Goal: Task Accomplishment & Management: Manage account settings

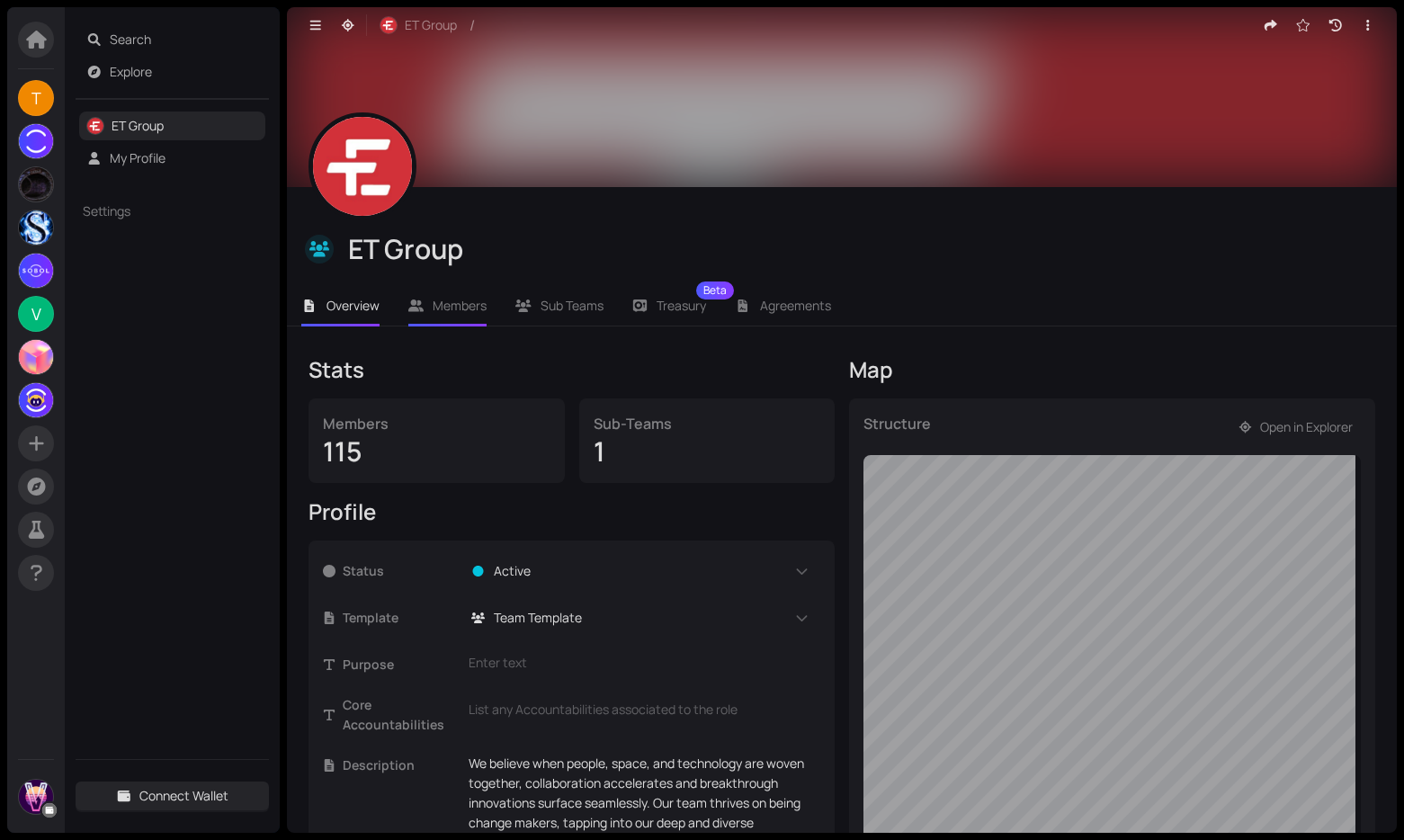
click at [453, 312] on span "Members" at bounding box center [460, 305] width 54 height 18
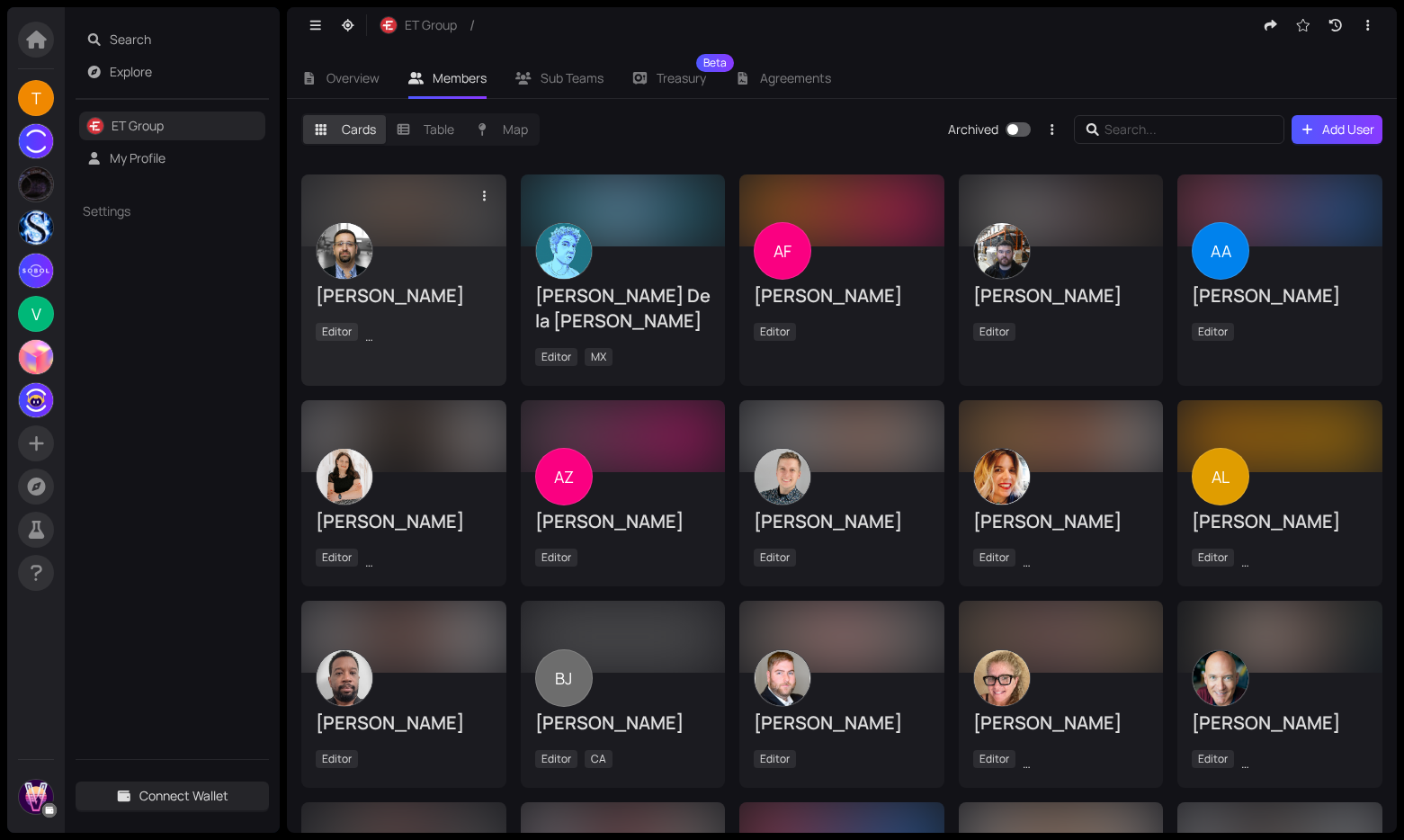
click at [469, 290] on div "[PERSON_NAME]" at bounding box center [404, 296] width 176 height 25
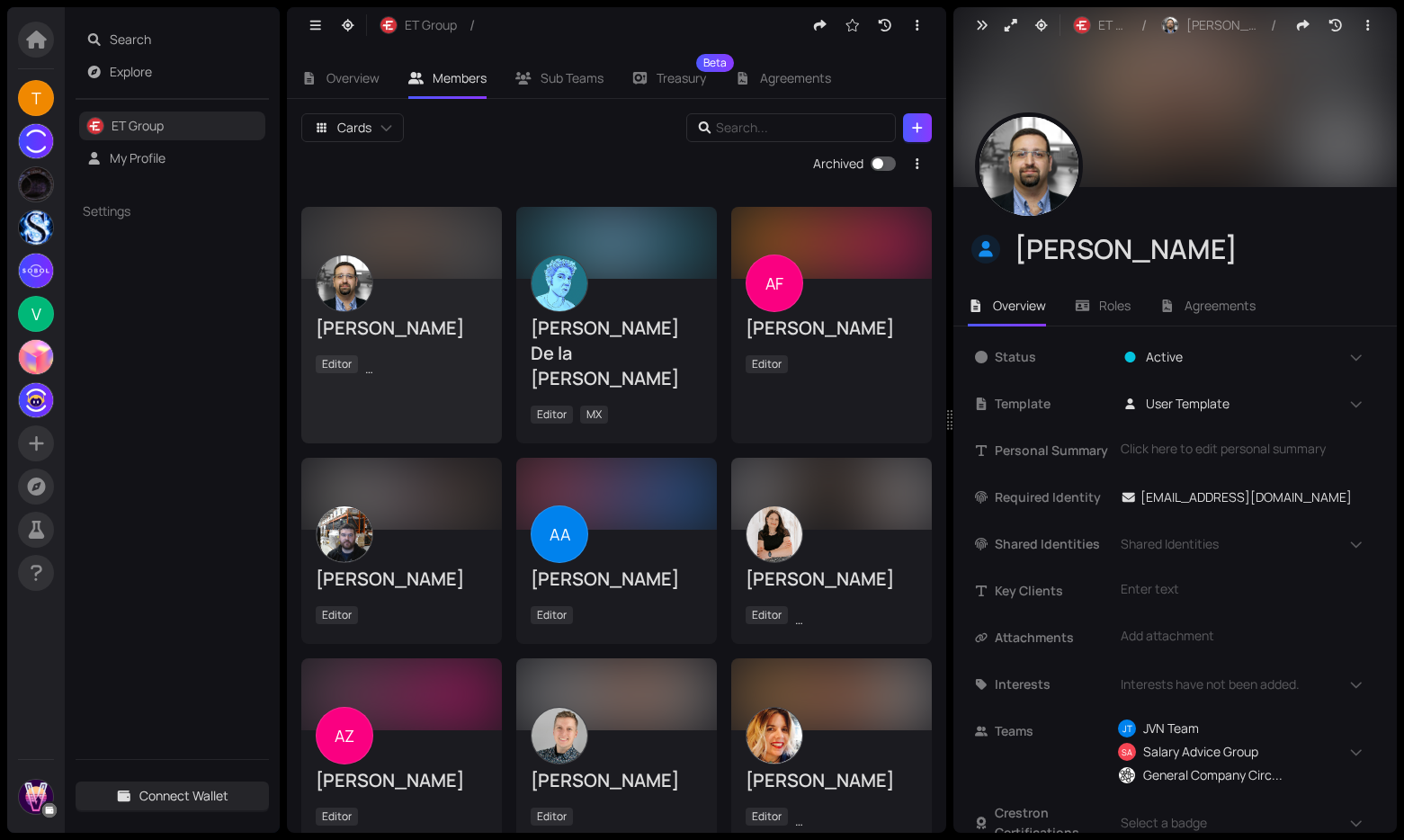
scroll to position [158, 0]
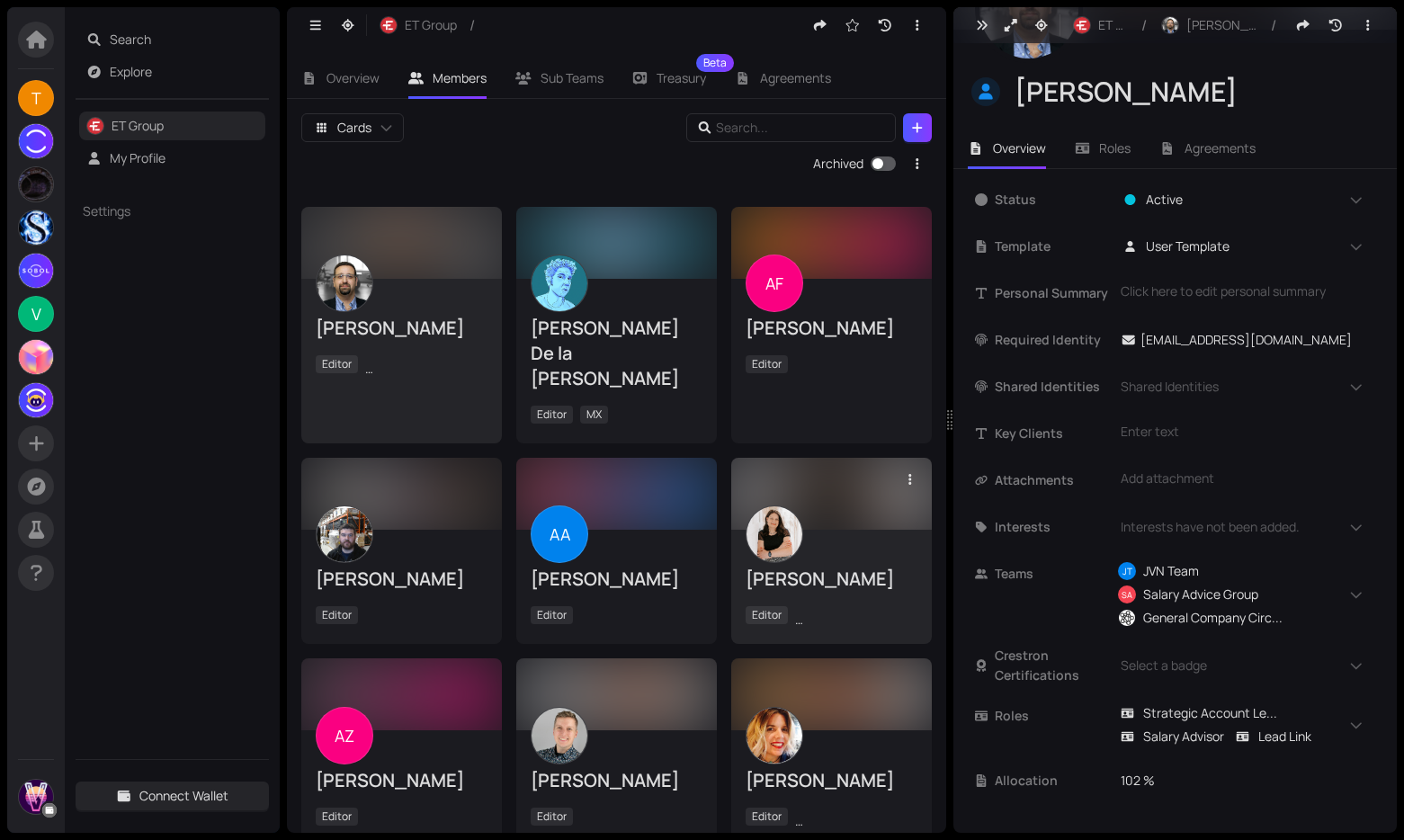
click at [871, 491] on div at bounding box center [831, 494] width 200 height 72
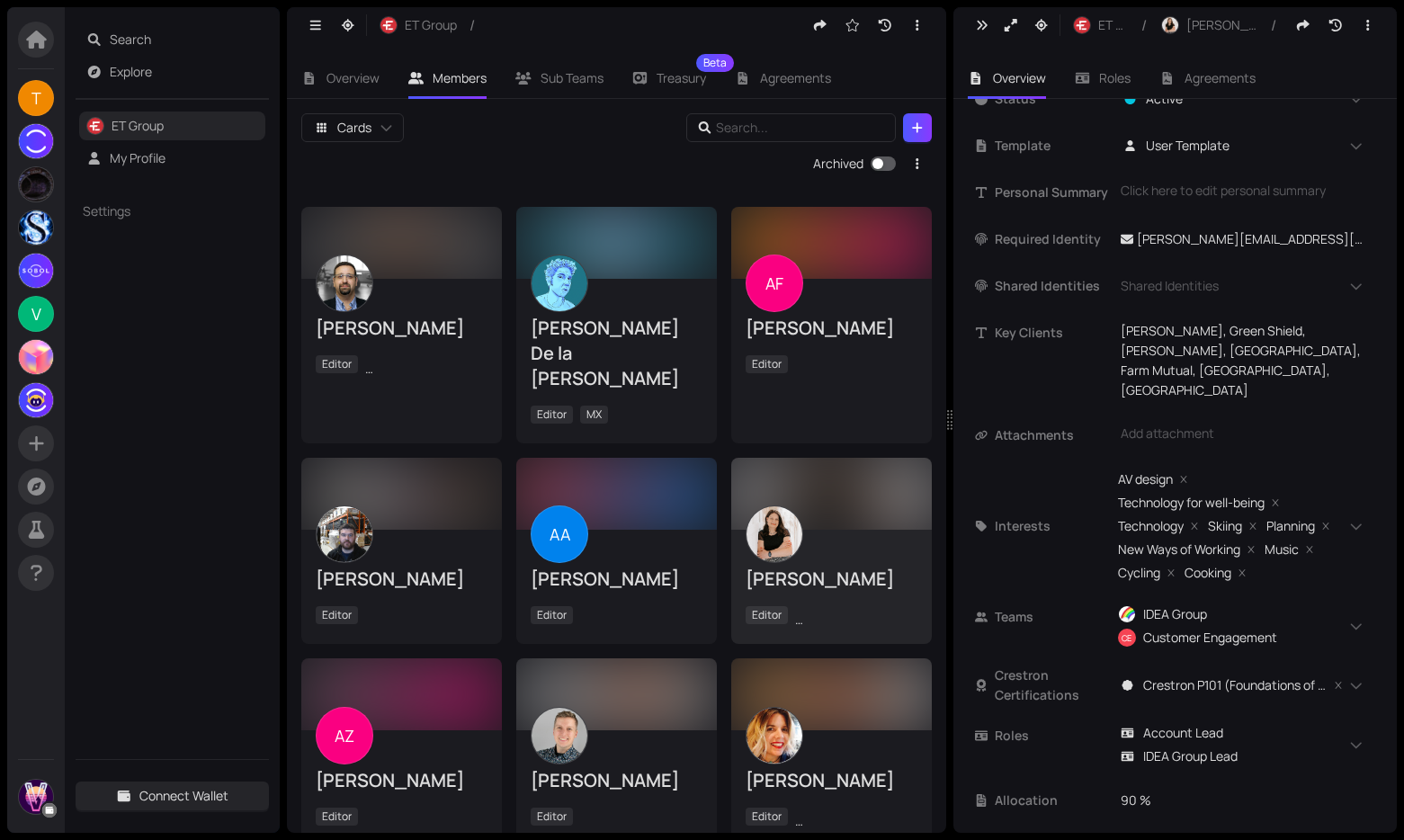
click at [880, 43] on div "Overview Members Sub Teams Treasury Beta Agreements" at bounding box center [616, 70] width 659 height 55
click at [881, 37] on button "button" at bounding box center [886, 25] width 29 height 29
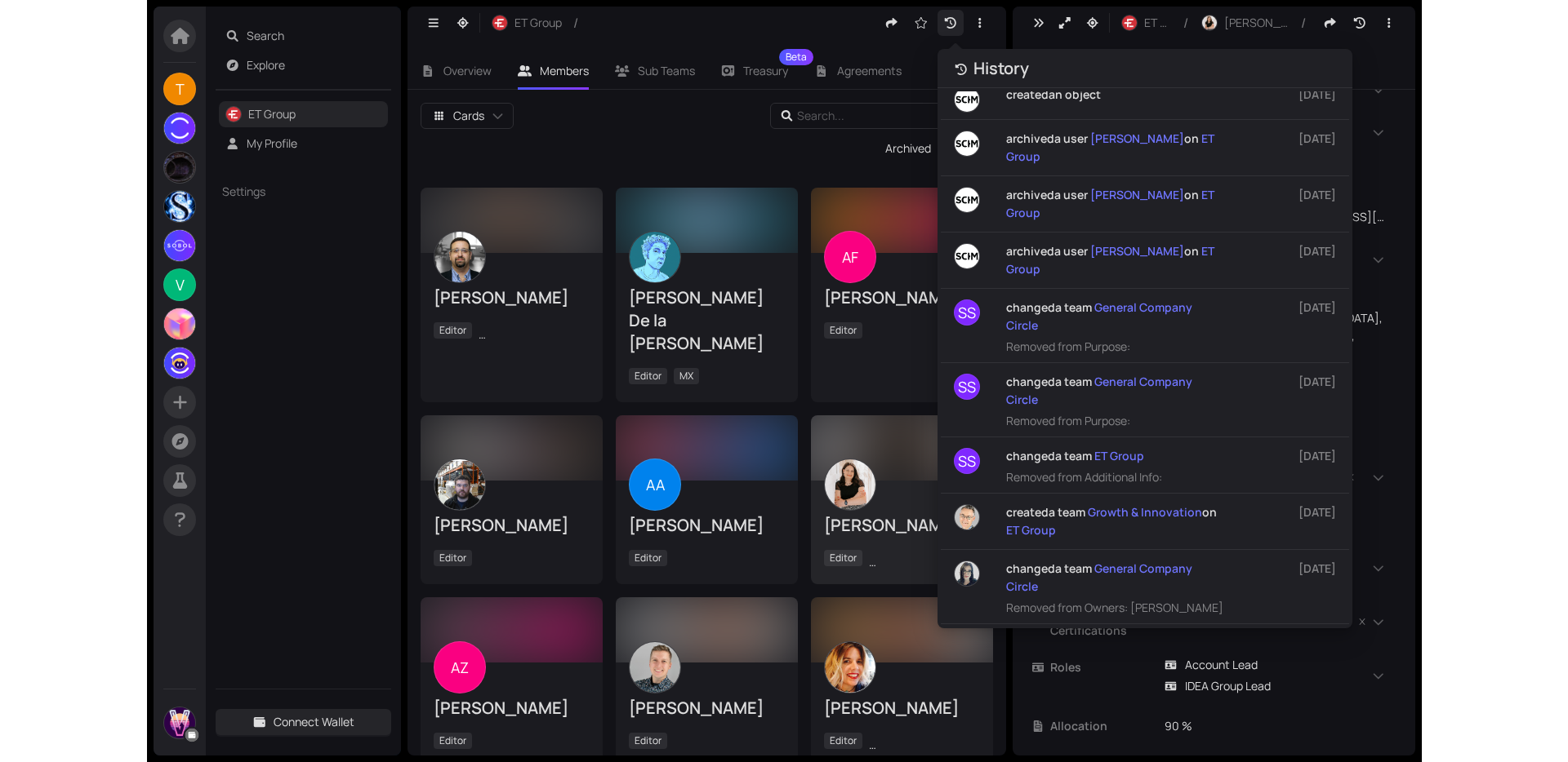
scroll to position [1164, 0]
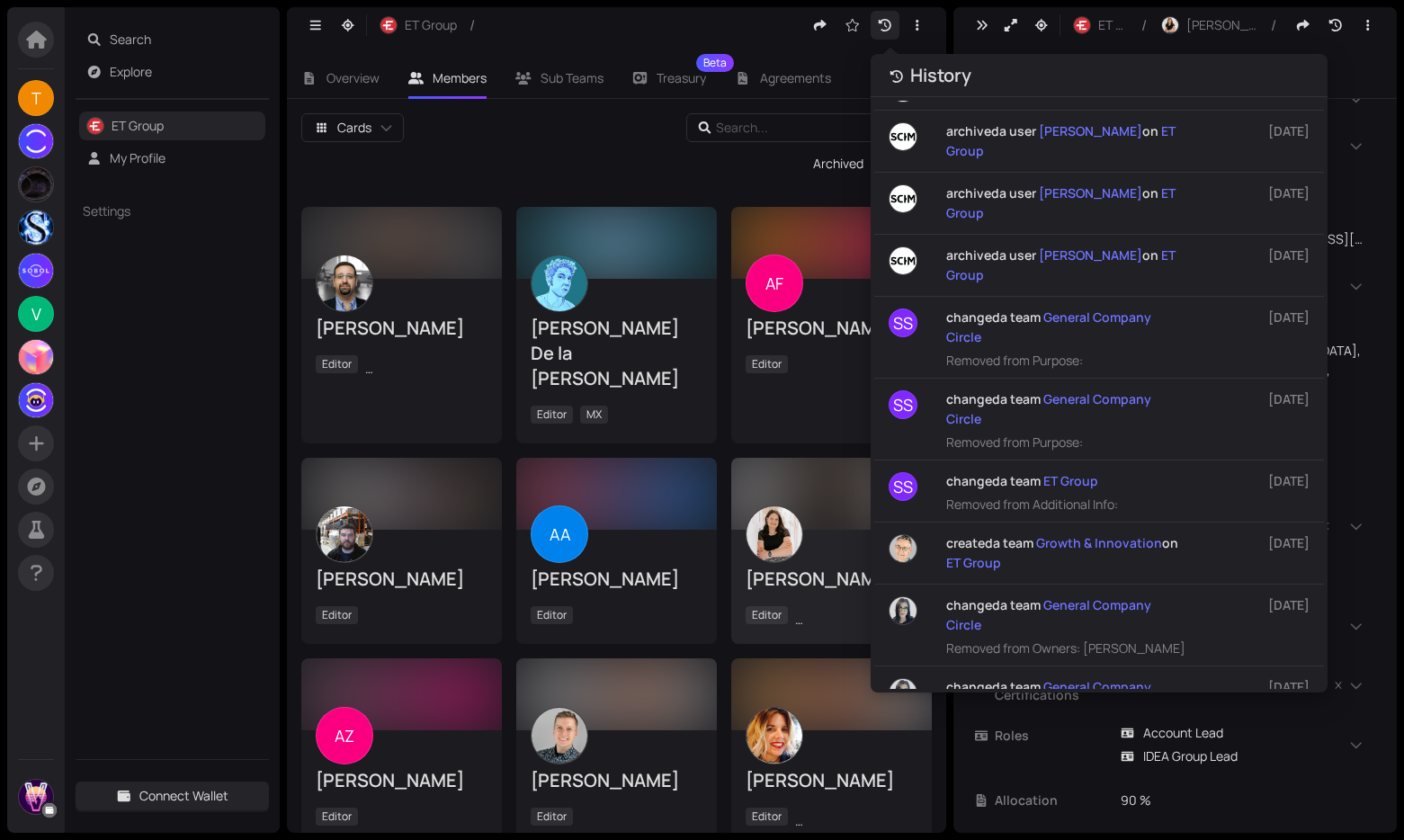
click at [544, 122] on div "Cards" at bounding box center [494, 128] width 385 height 29
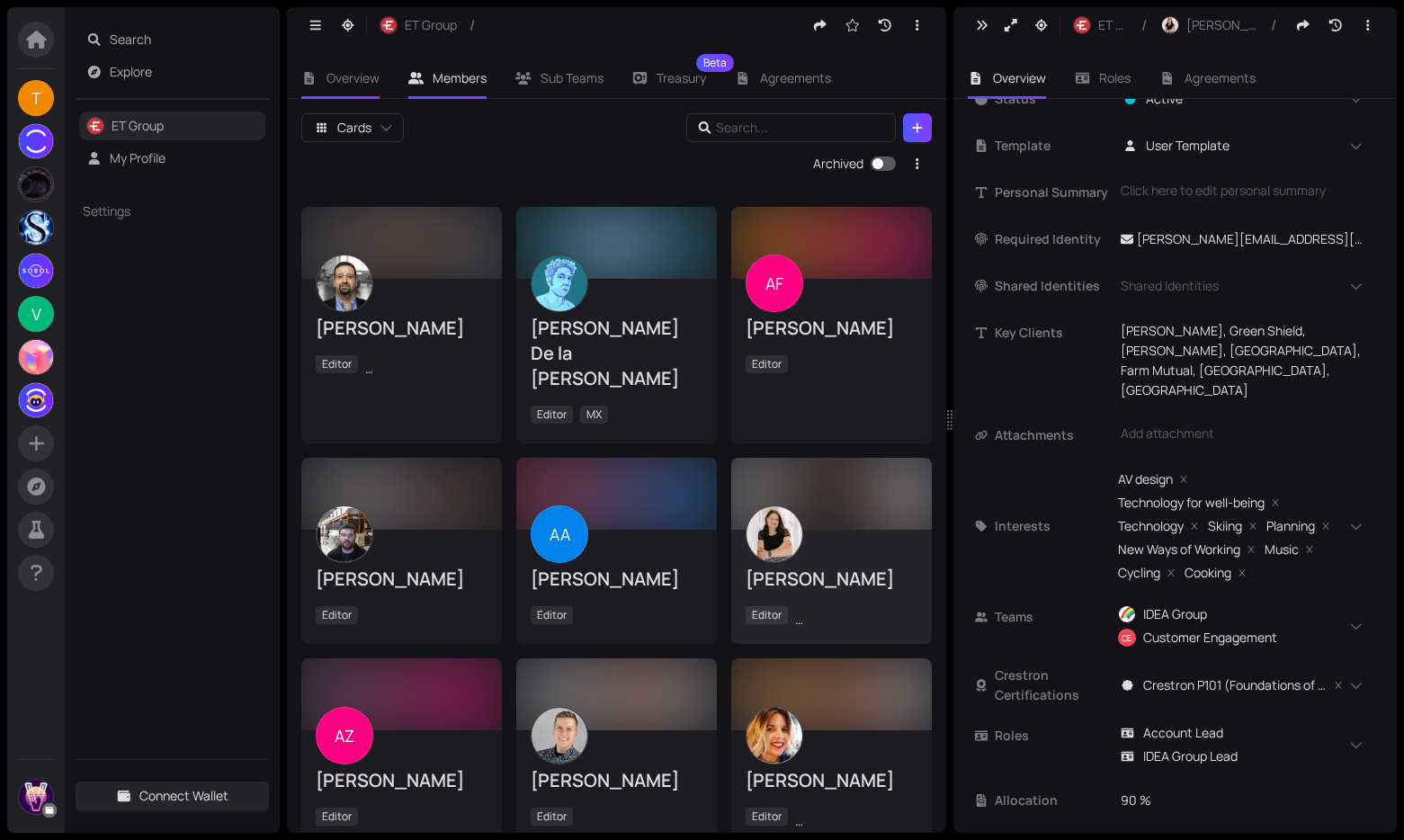
click at [337, 72] on span "Overview" at bounding box center [353, 78] width 53 height 18
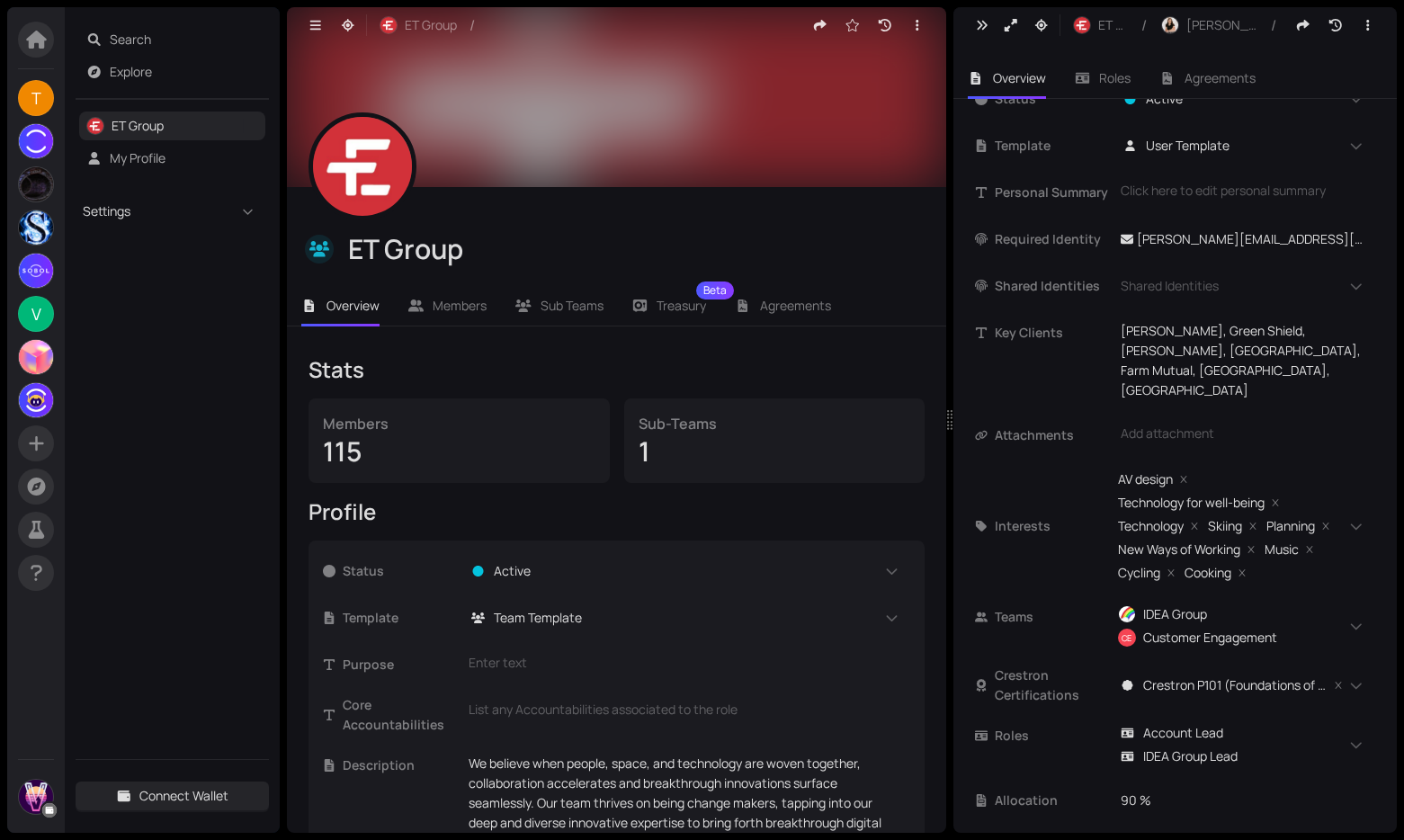
click at [117, 211] on span "Settings" at bounding box center [157, 211] width 148 height 19
click at [138, 338] on link "Features" at bounding box center [135, 347] width 52 height 18
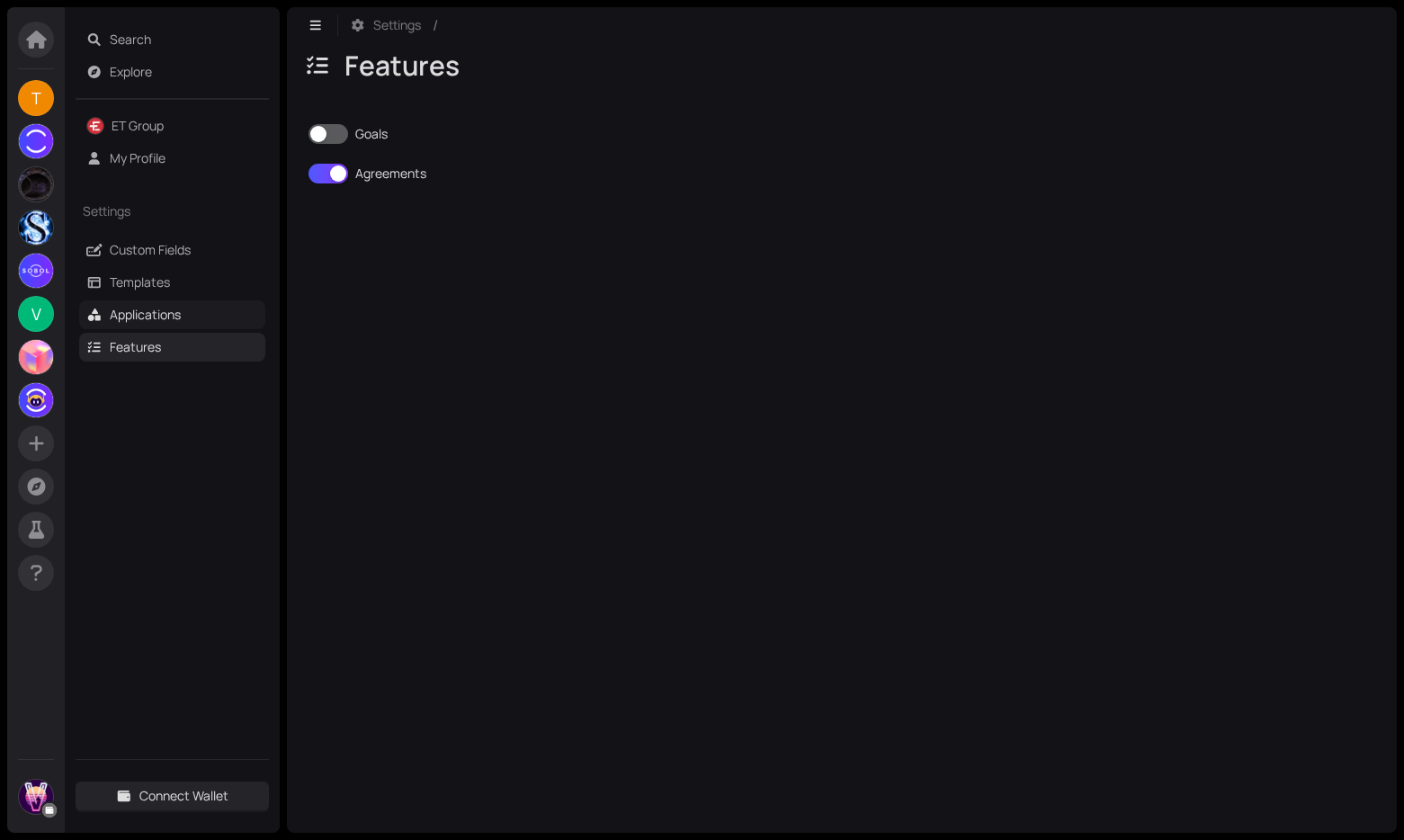
click at [130, 317] on link "Applications" at bounding box center [145, 315] width 71 height 18
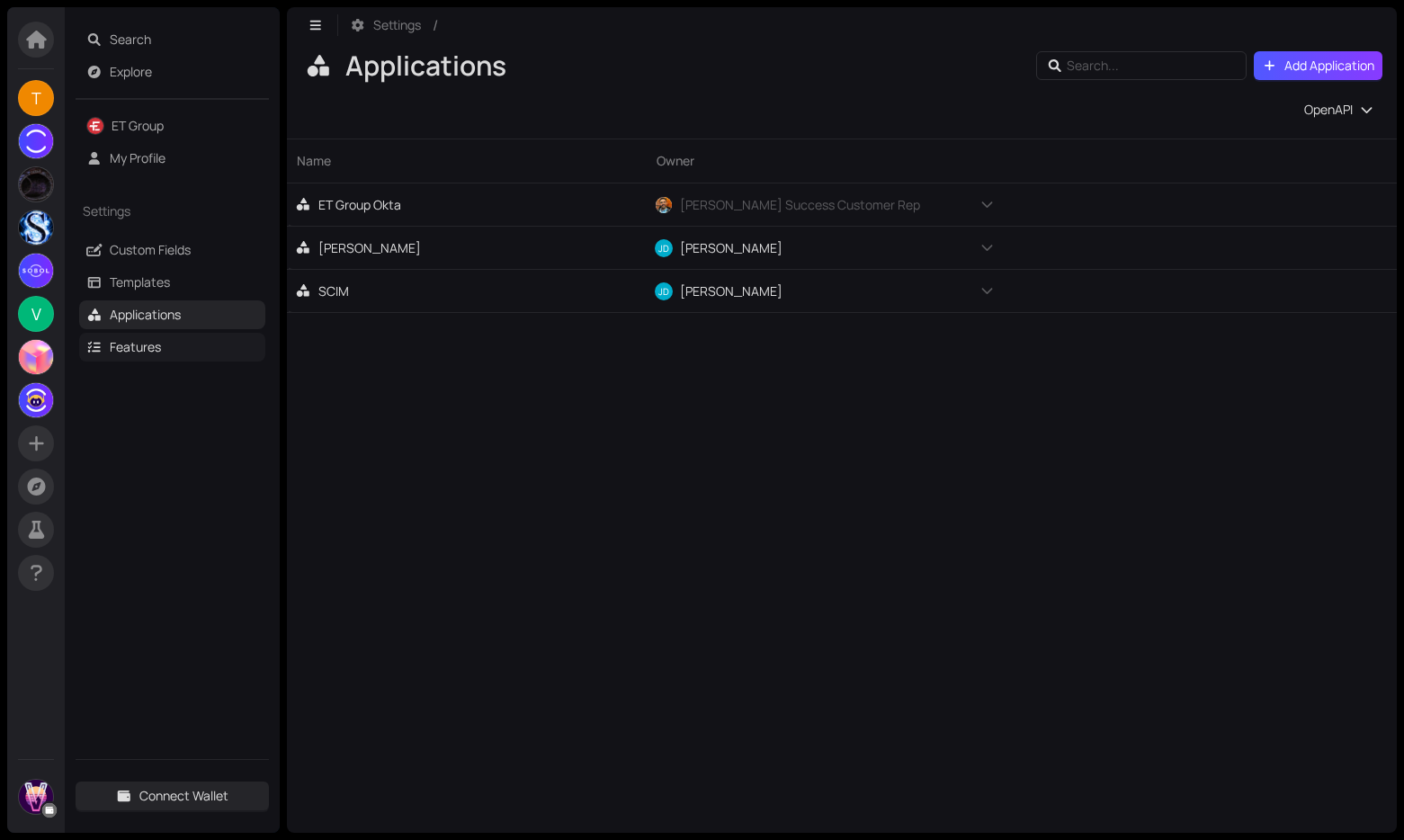
click at [128, 343] on link "Features" at bounding box center [135, 347] width 52 height 18
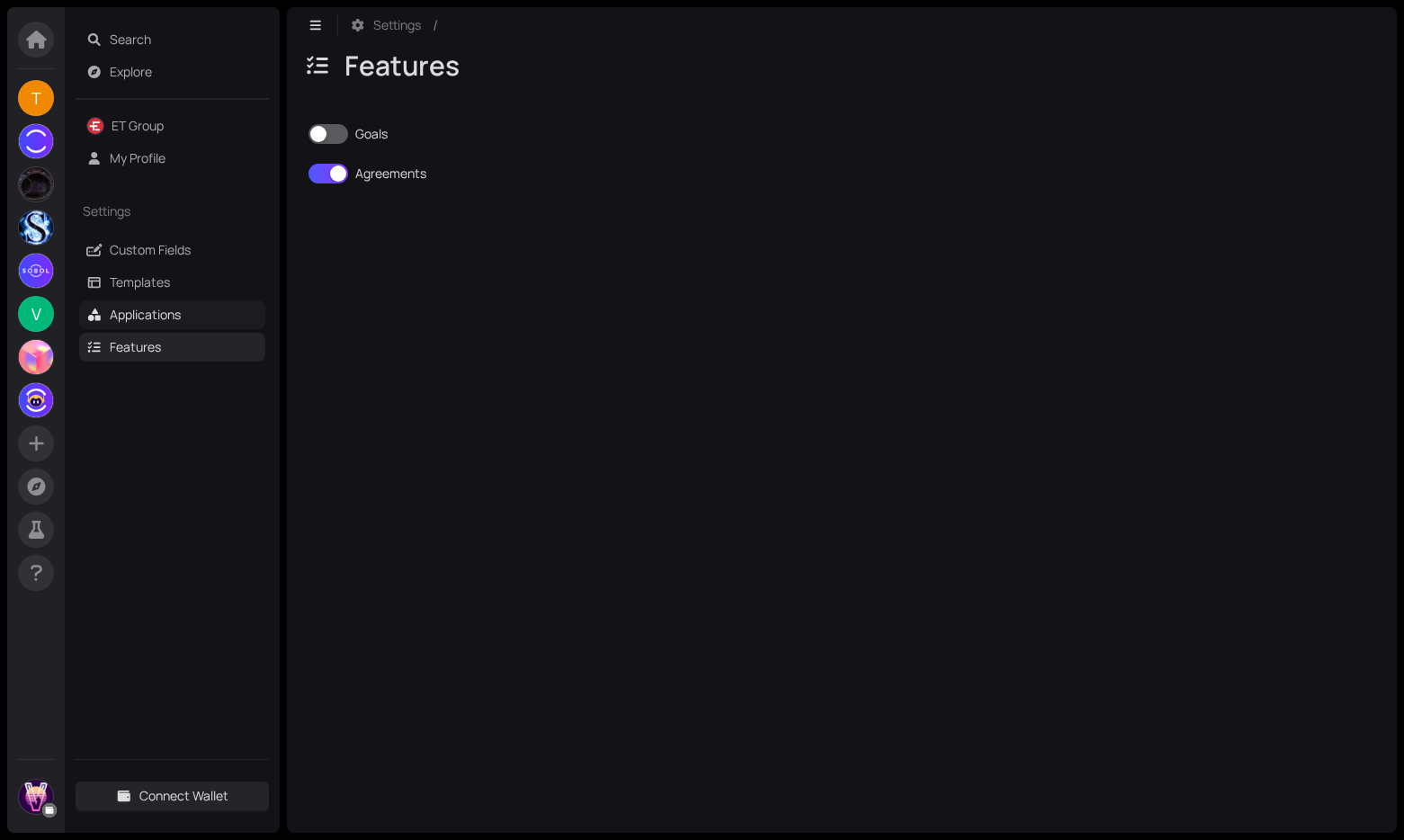
click at [157, 310] on link "Applications" at bounding box center [145, 315] width 71 height 18
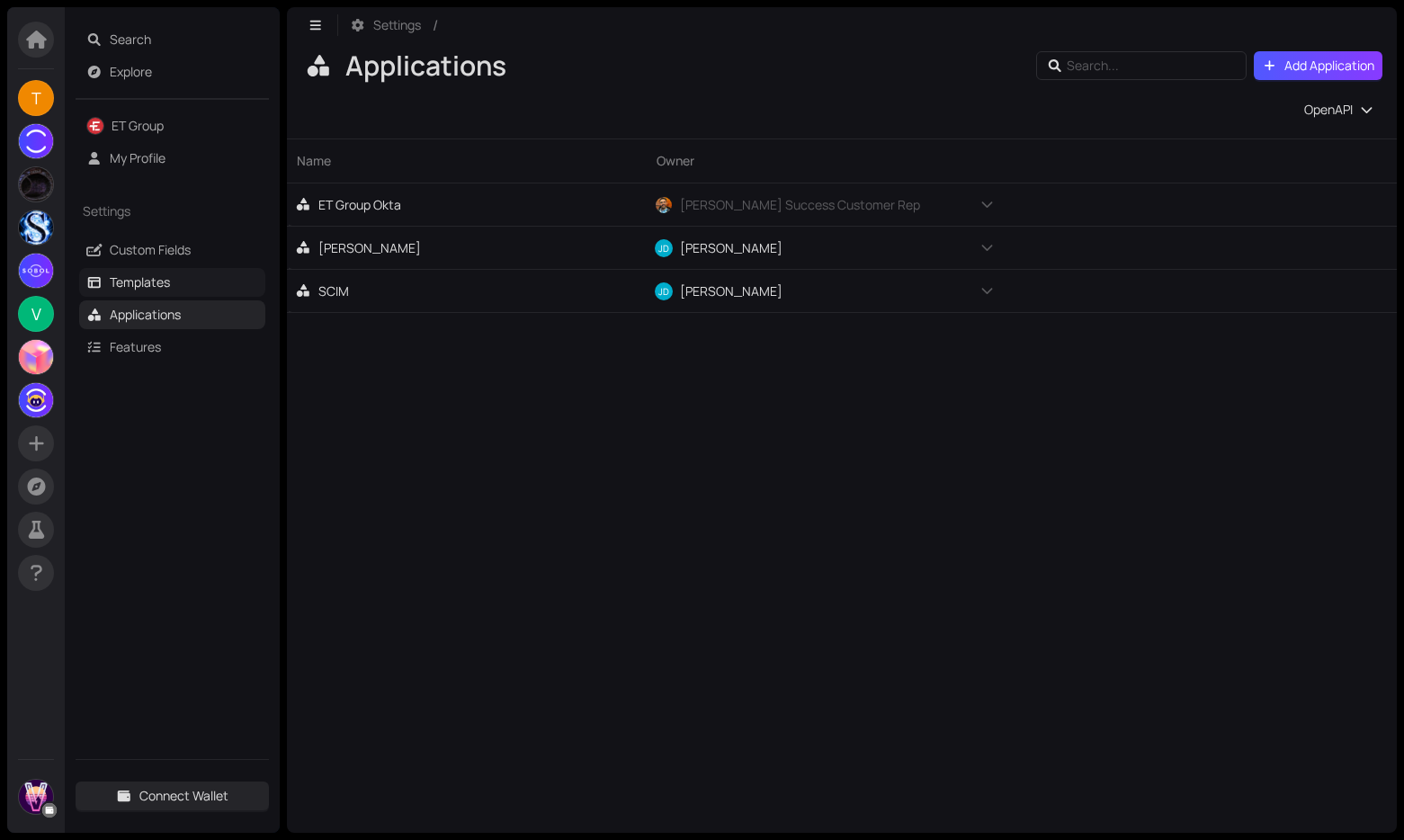
click at [151, 278] on link "Templates" at bounding box center [140, 282] width 60 height 18
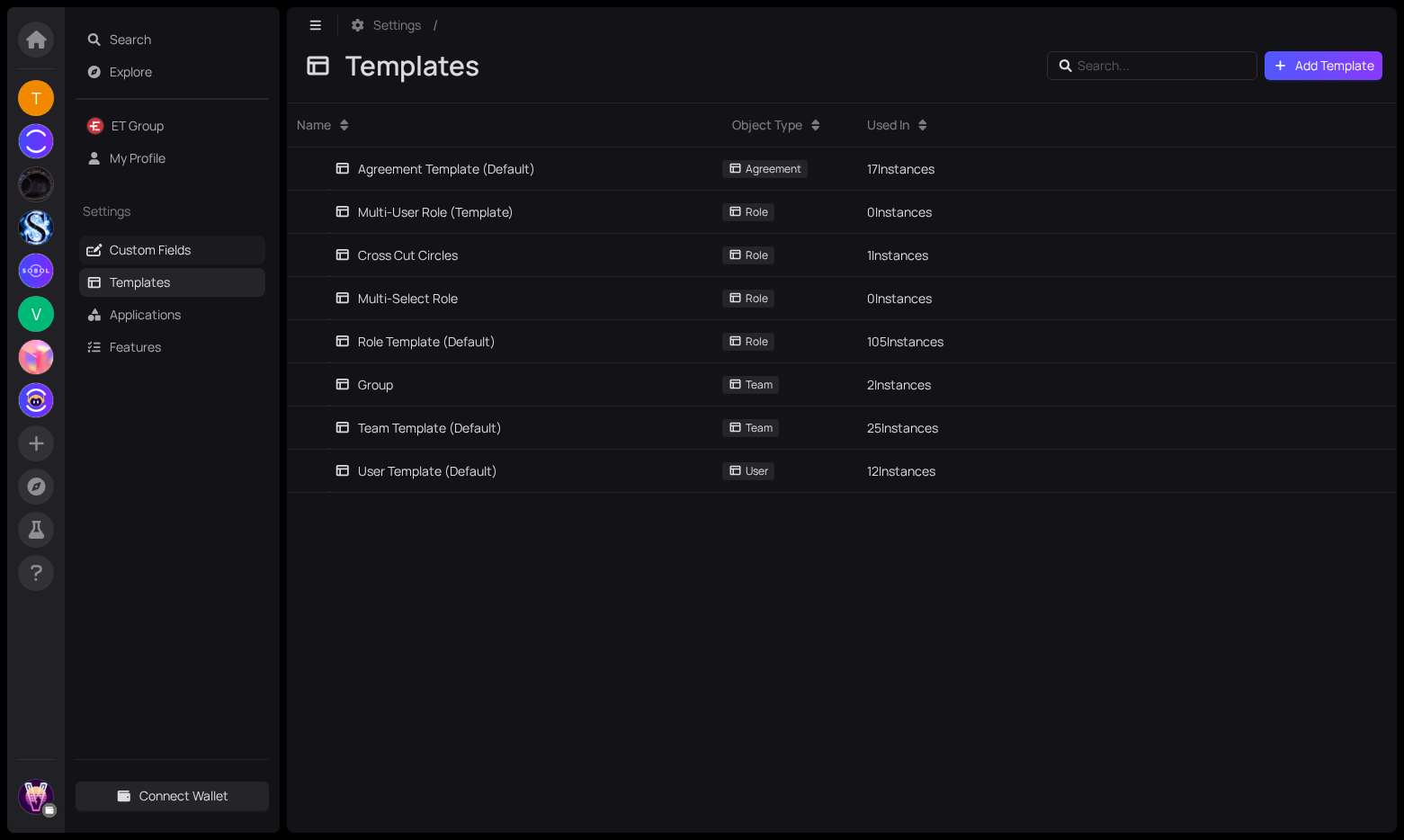
click at [127, 253] on link "Custom Fields" at bounding box center [150, 250] width 81 height 18
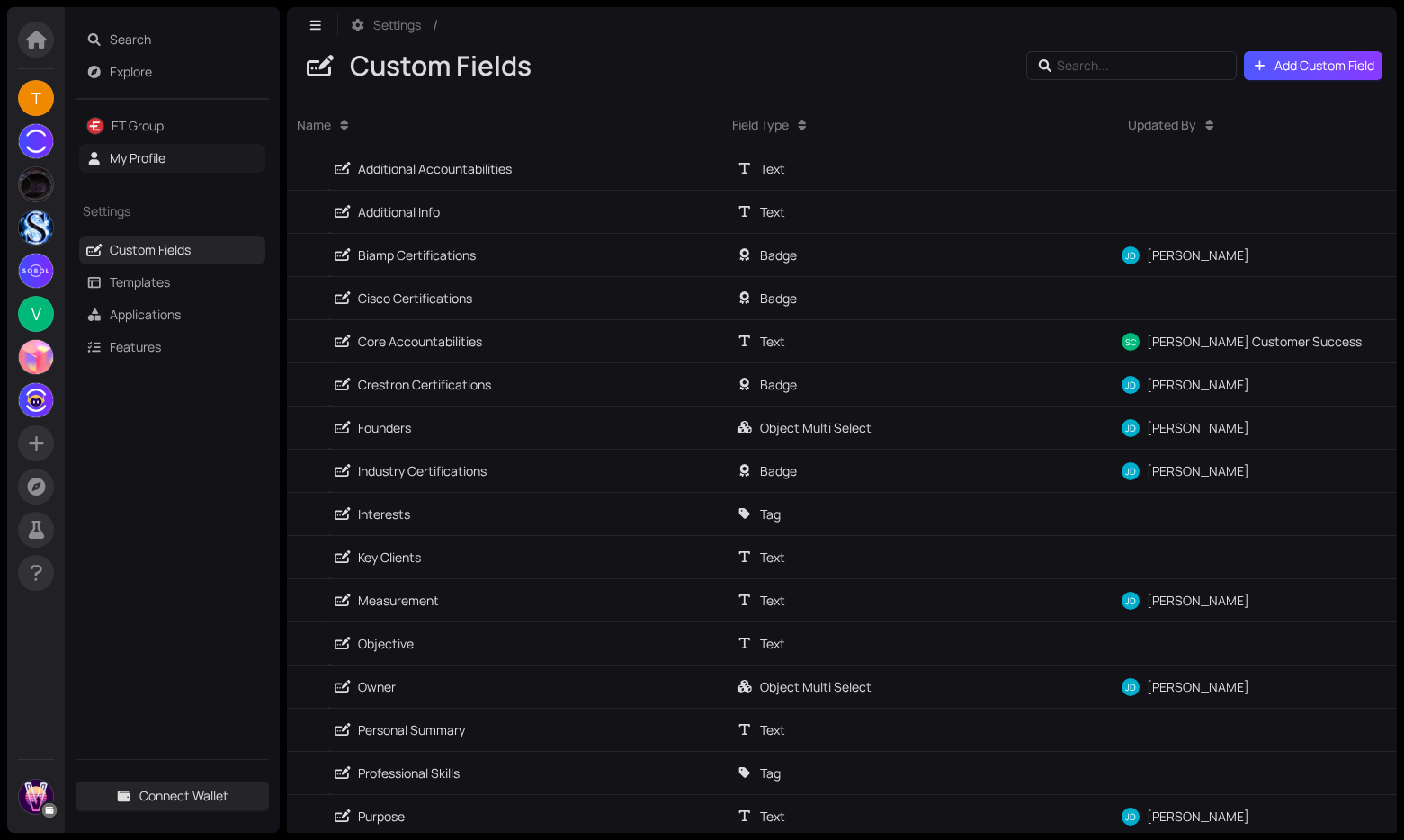
click at [144, 162] on link "My Profile" at bounding box center [137, 158] width 55 height 18
